Goal: Information Seeking & Learning: Learn about a topic

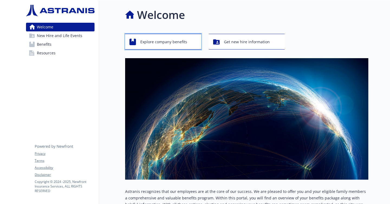
click at [170, 40] on span "Explore company benefits" at bounding box center [163, 42] width 47 height 10
